Goal: Answer question/provide support: Share knowledge or assist other users

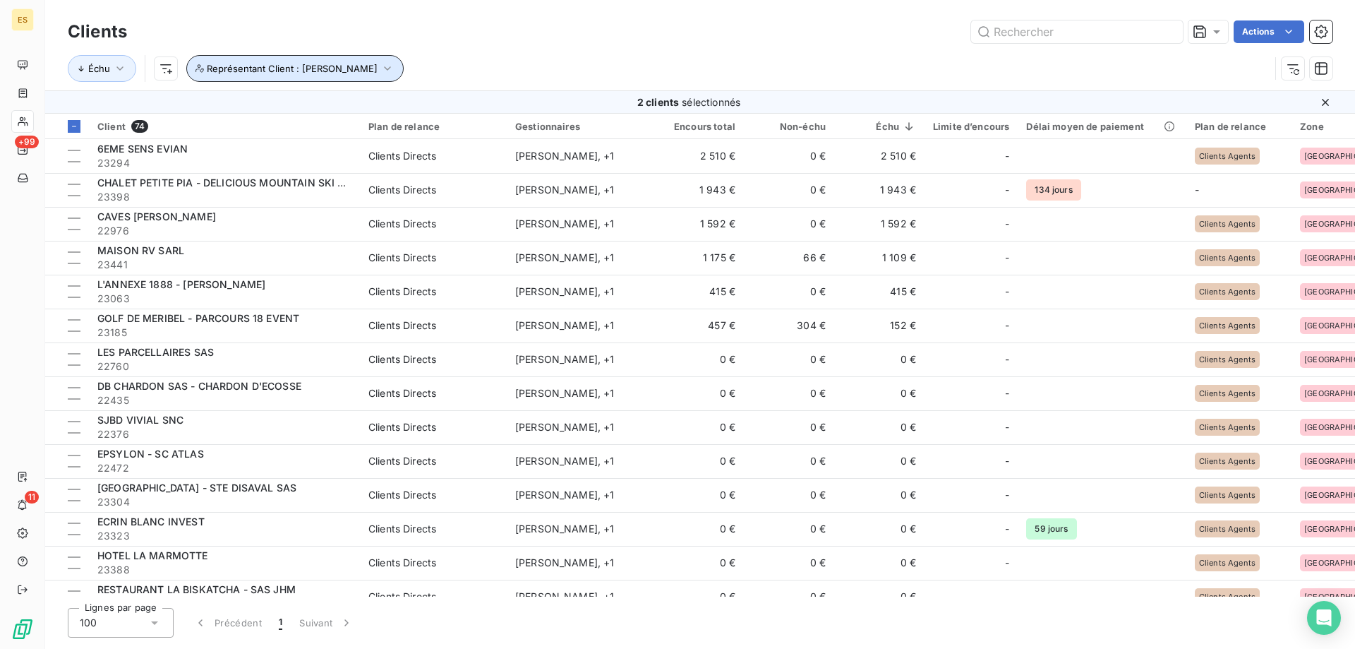
click at [287, 72] on span "Représentant Client : GAULTIER DAVID" at bounding box center [292, 68] width 171 height 11
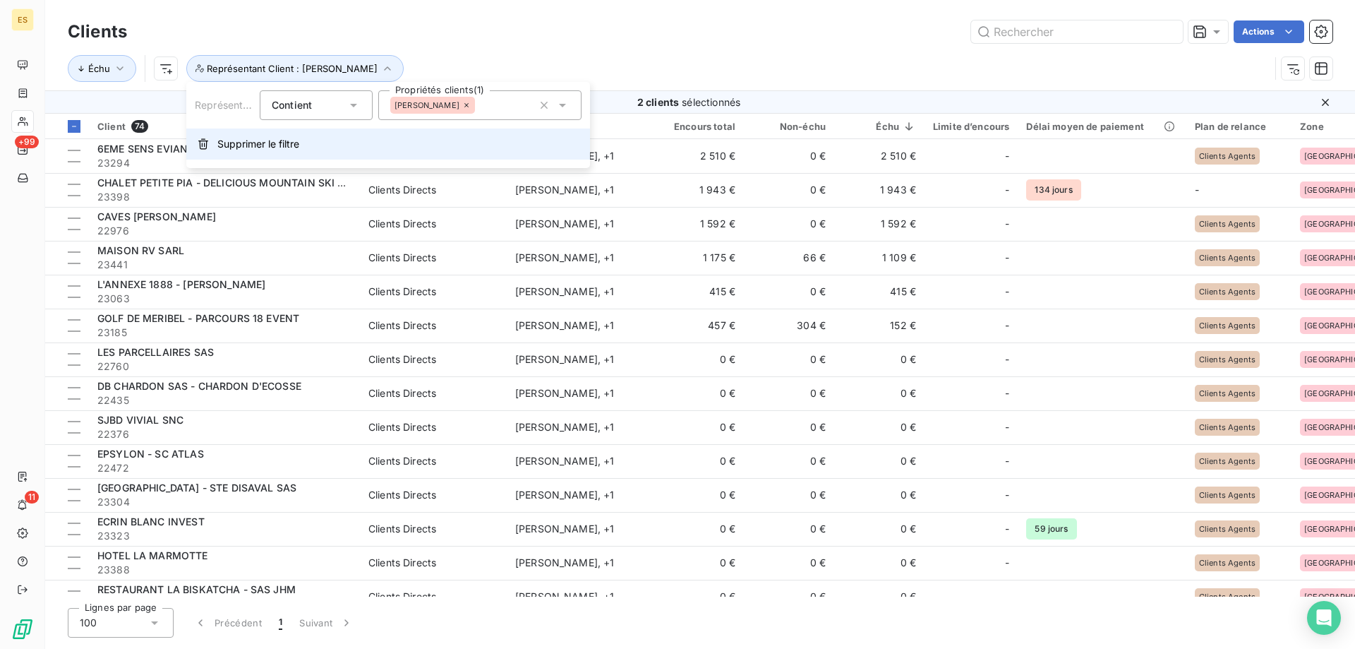
click at [266, 143] on span "Supprimer le filtre" at bounding box center [258, 144] width 82 height 14
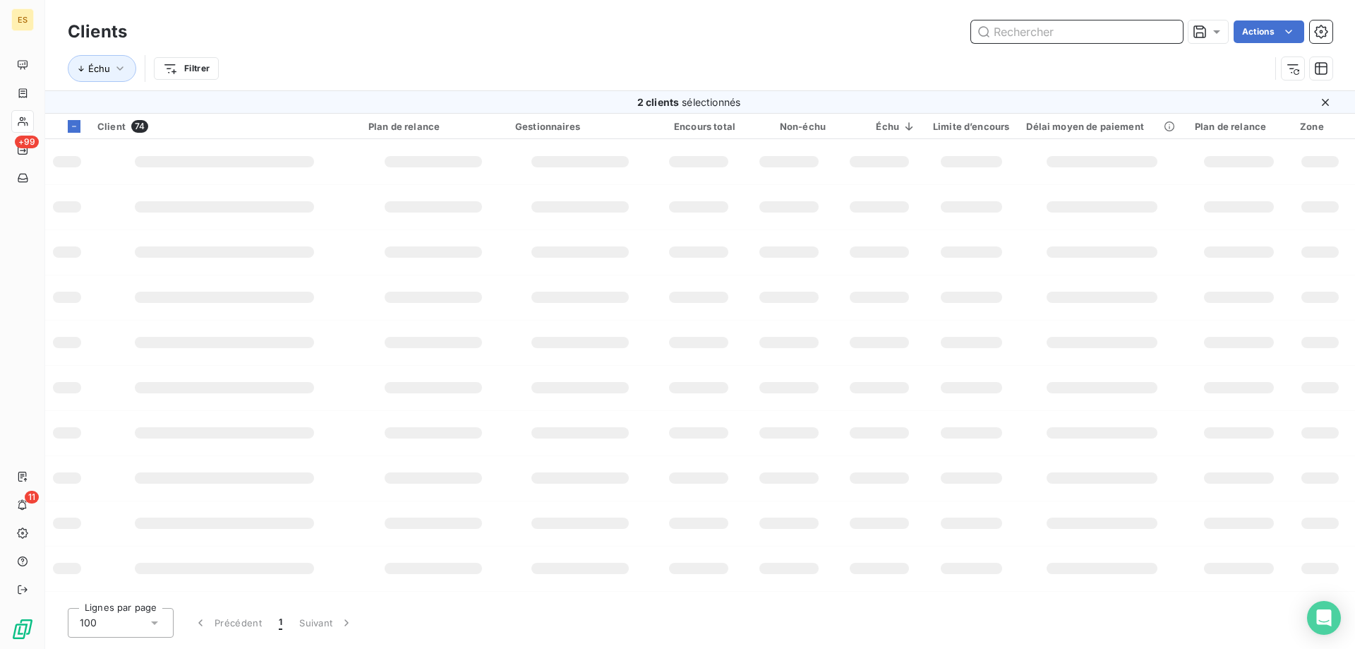
click at [1052, 26] on input "text" at bounding box center [1077, 31] width 212 height 23
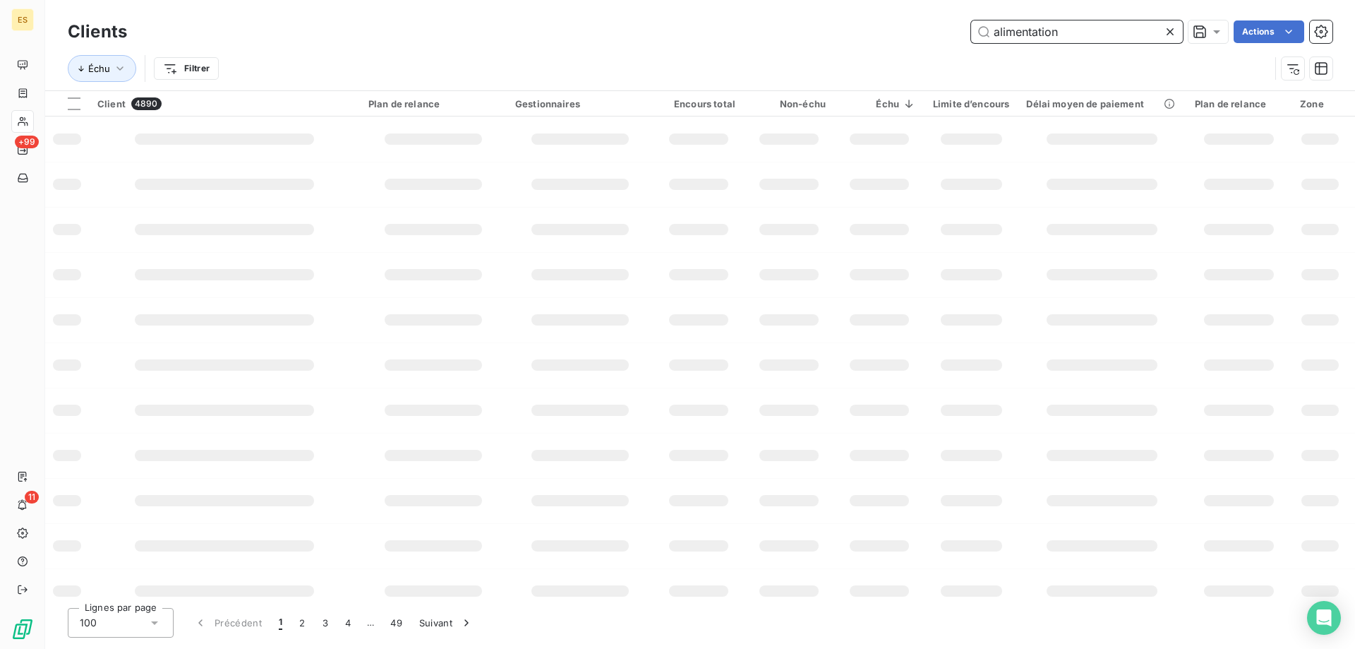
type input "alimentation"
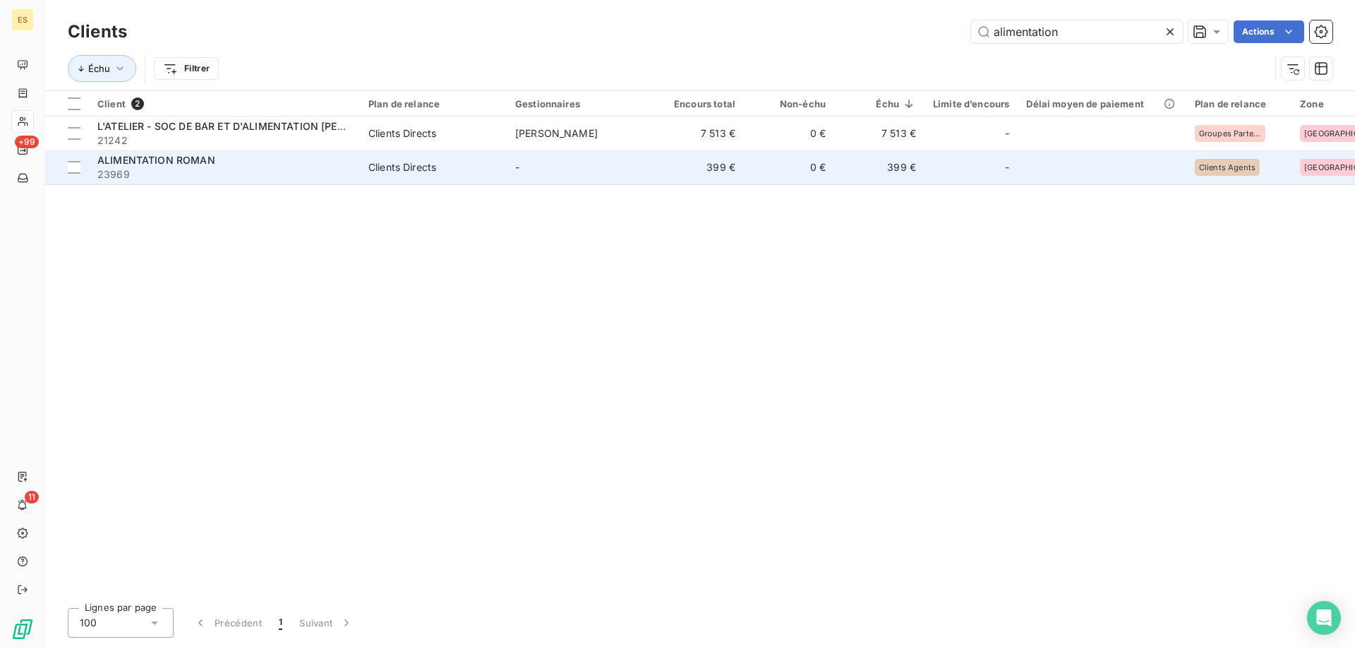
click at [337, 174] on span "23969" at bounding box center [224, 174] width 254 height 14
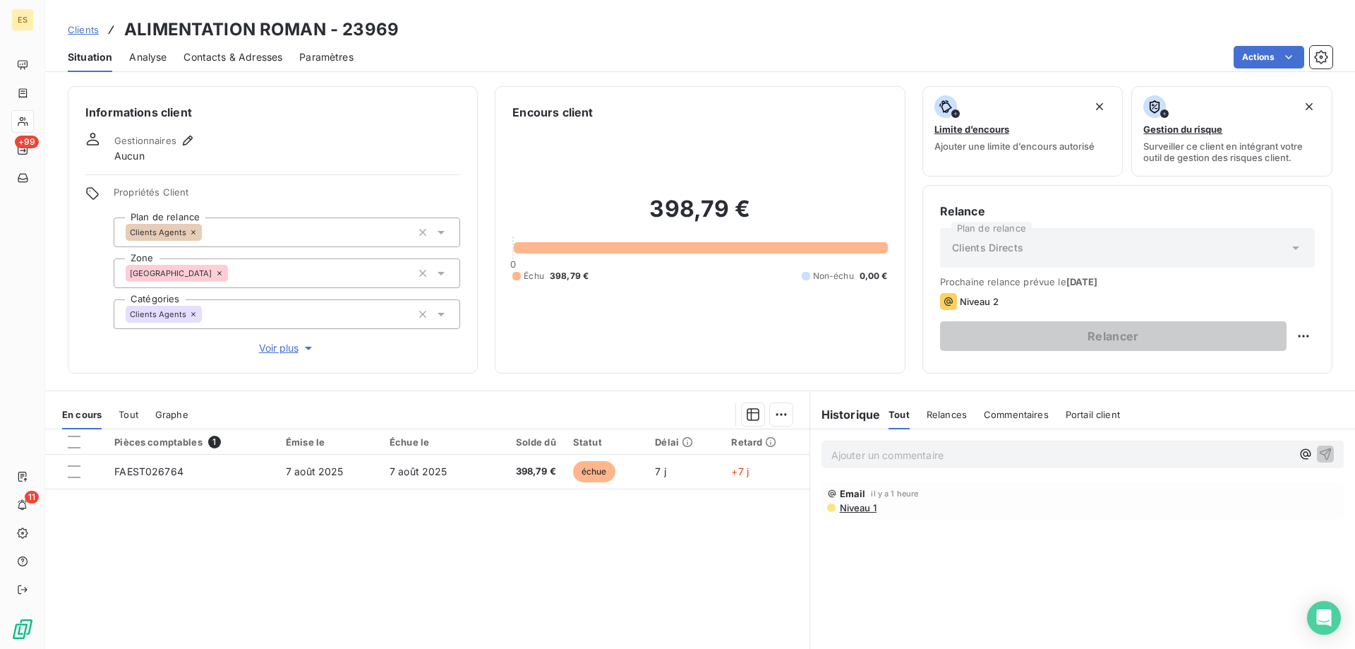
click at [940, 452] on p "Ajouter un commentaire ﻿" at bounding box center [1061, 455] width 460 height 18
